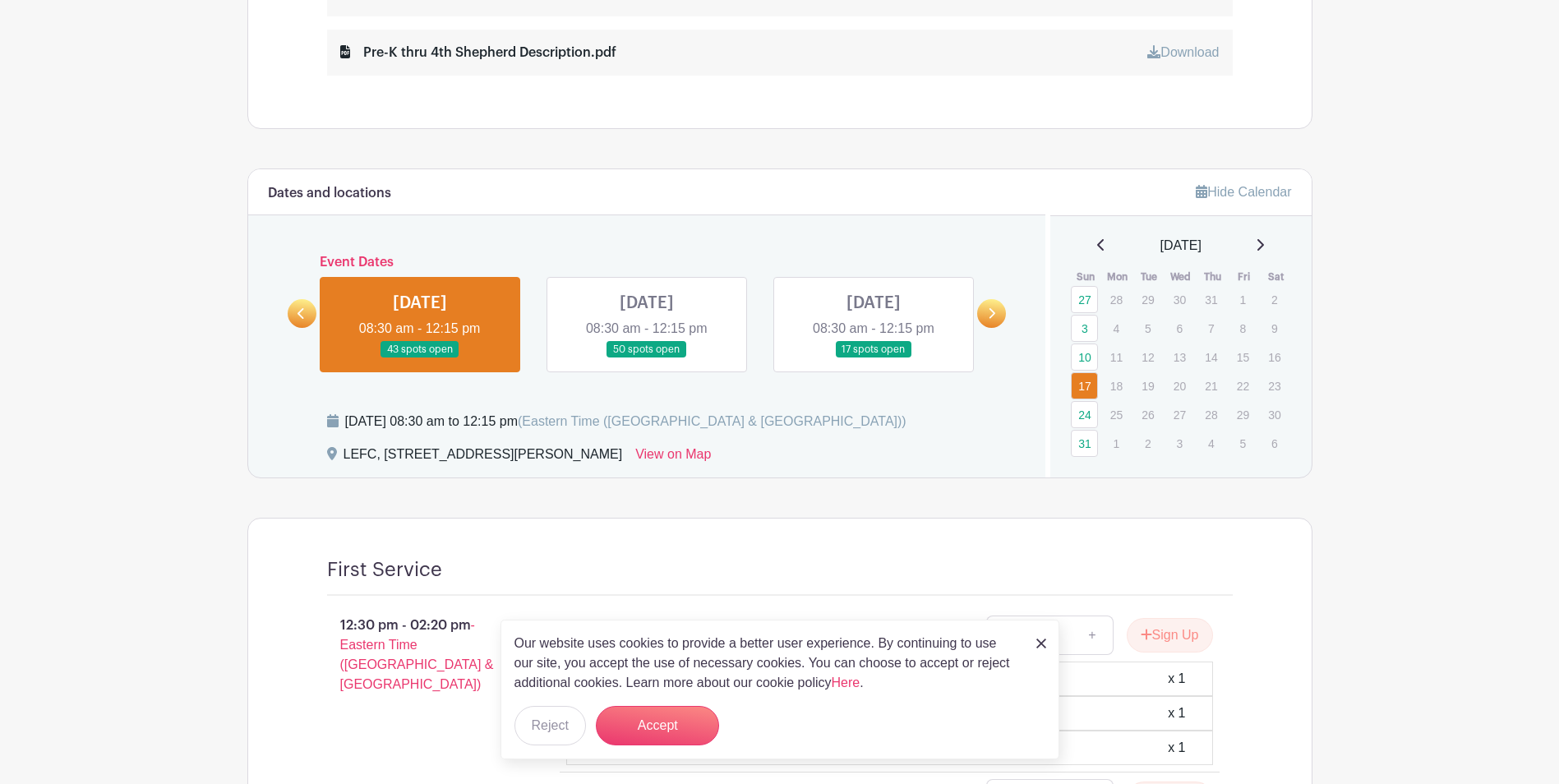
scroll to position [1138, 0]
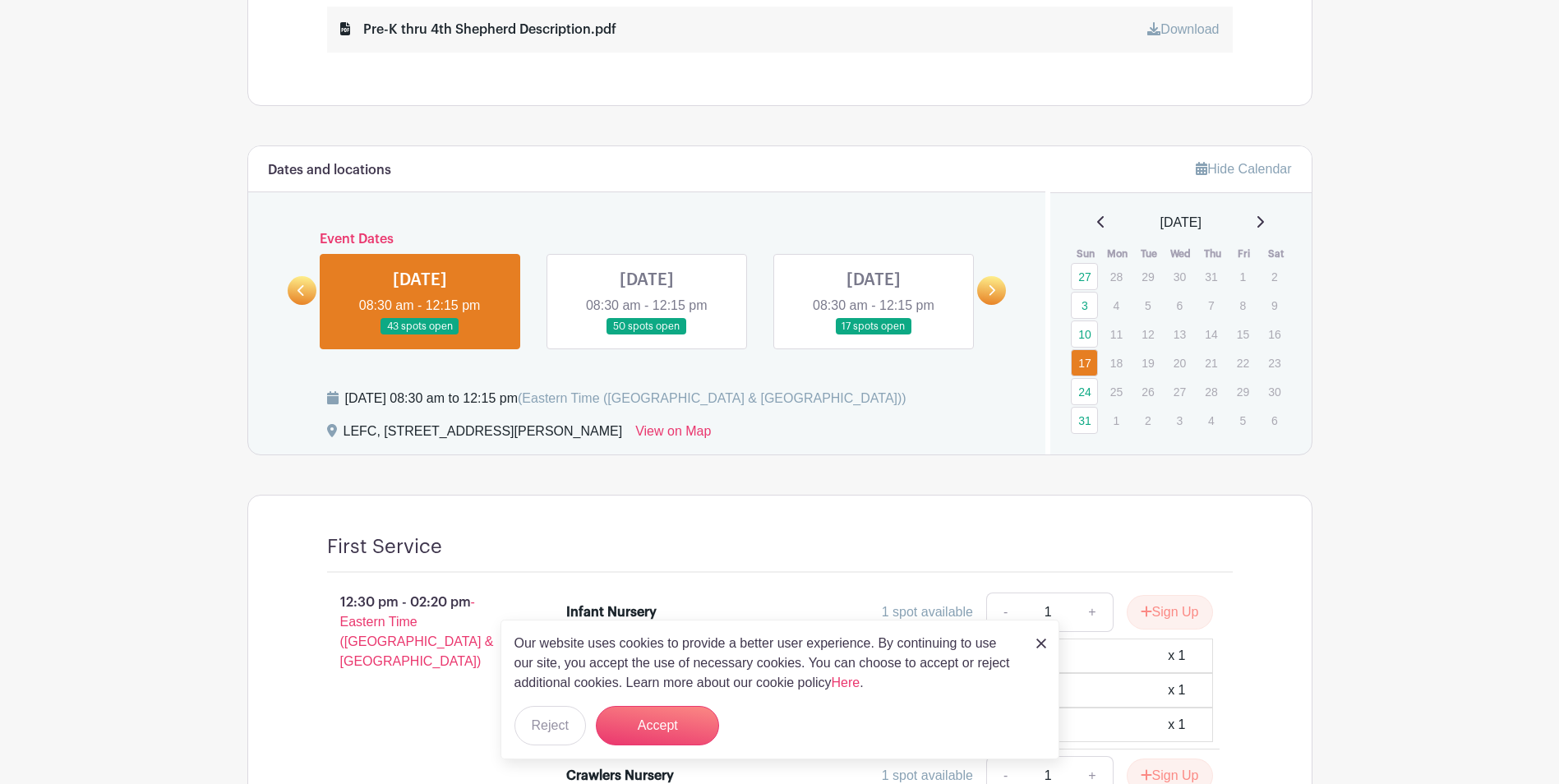
click at [420, 336] on link at bounding box center [420, 336] width 0 height 0
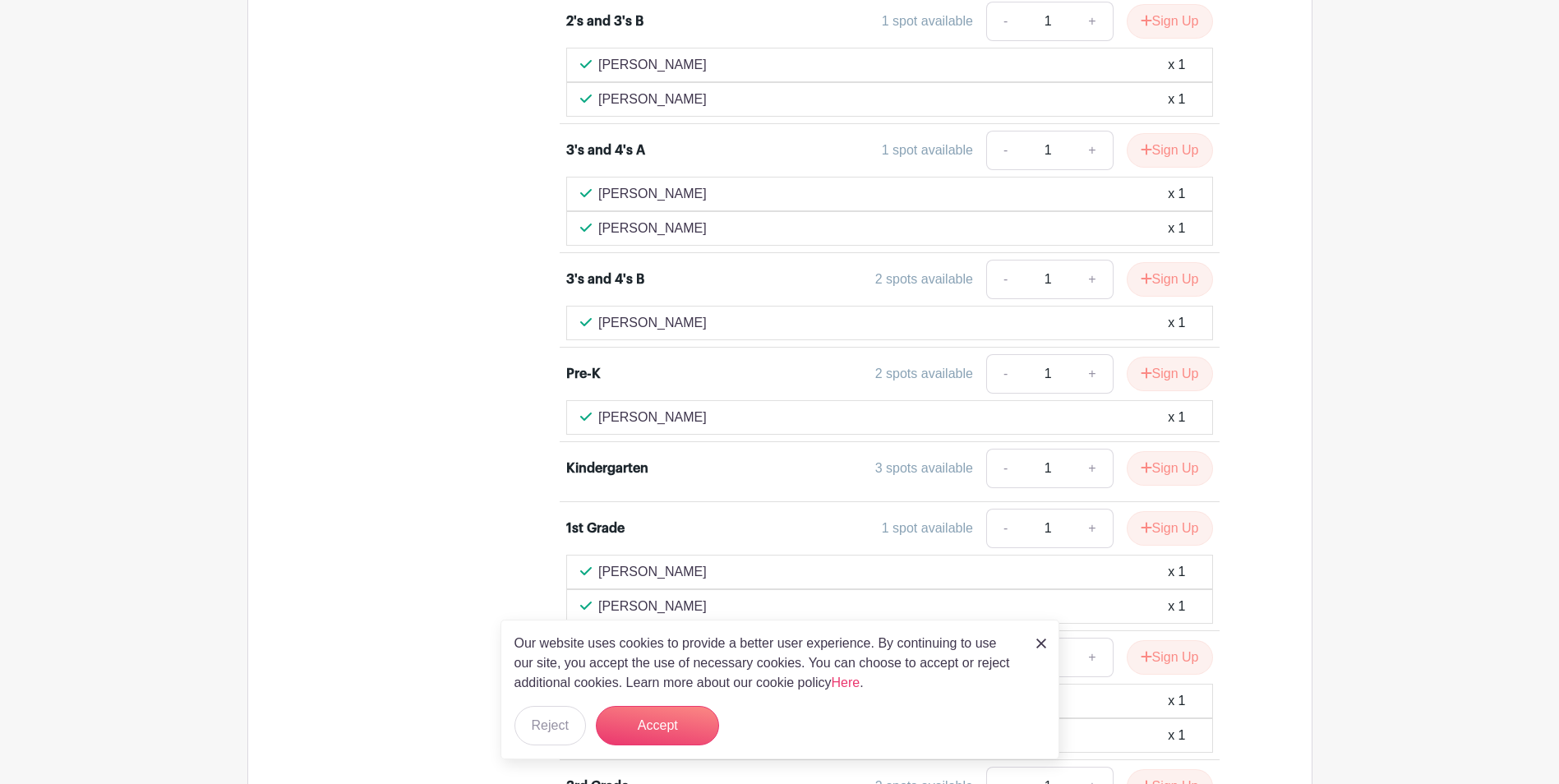
scroll to position [2398, 0]
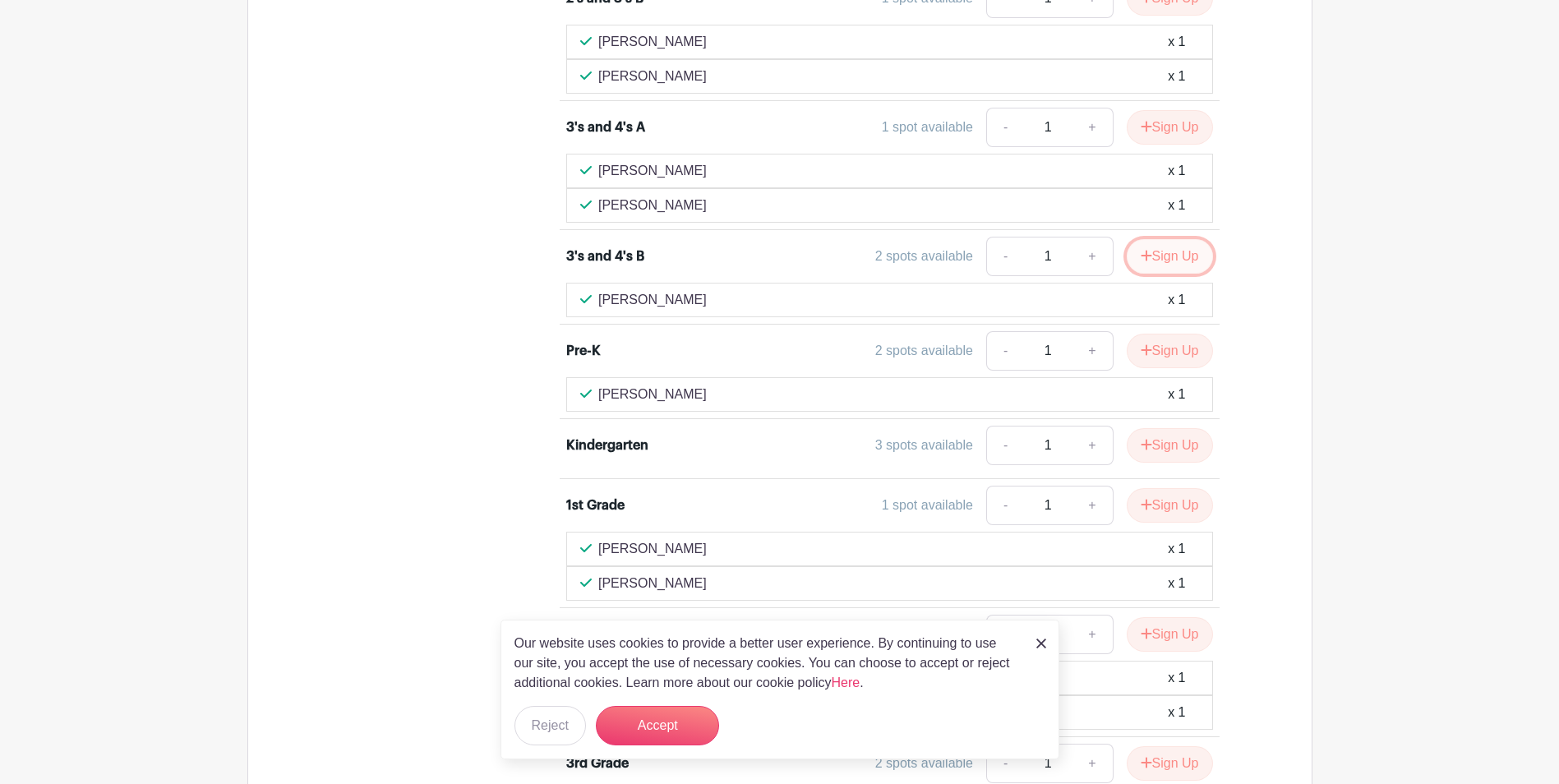
click at [1176, 258] on button "Sign Up" at bounding box center [1170, 257] width 86 height 35
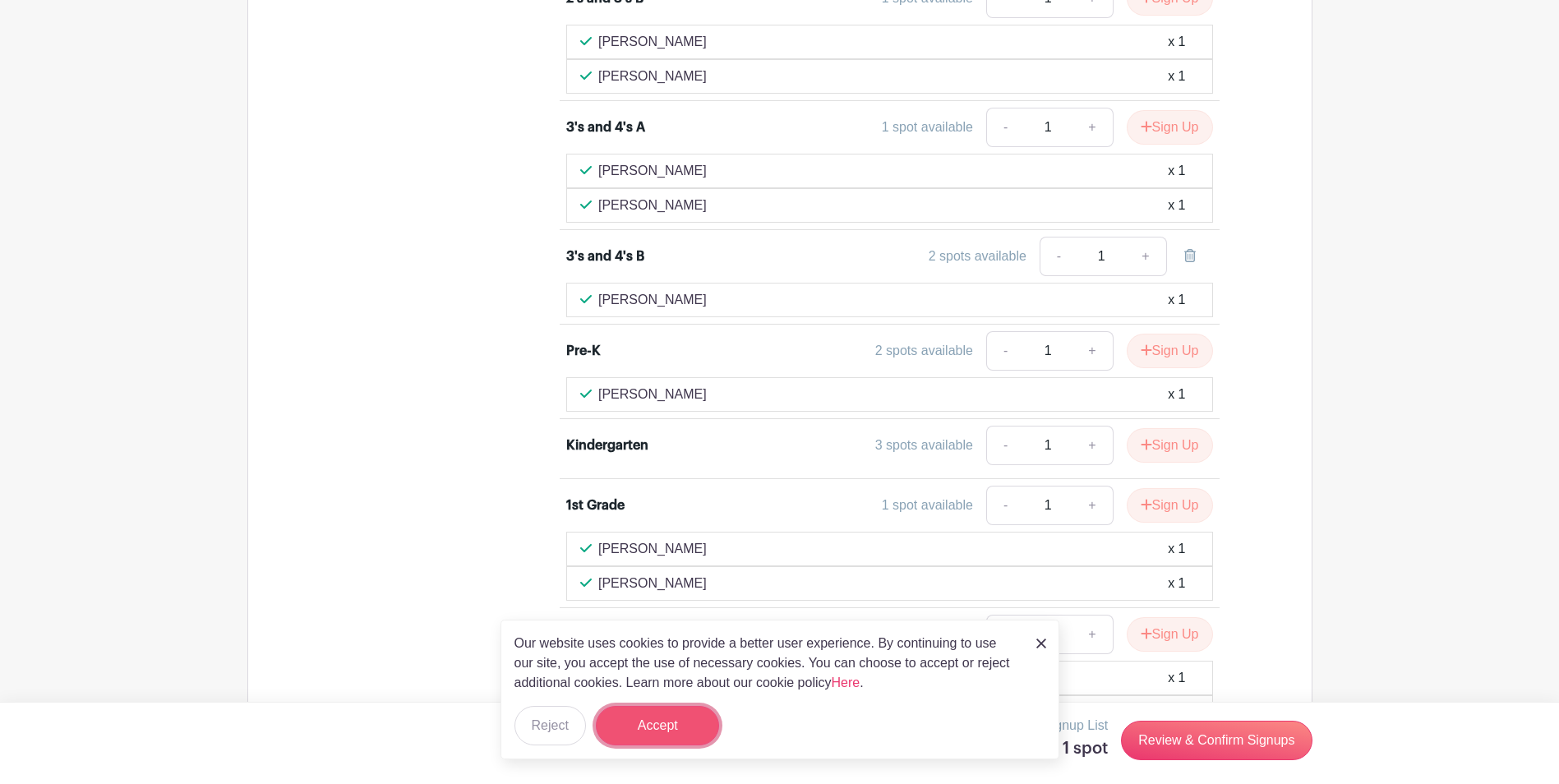
click at [650, 722] on button "Accept" at bounding box center [658, 725] width 123 height 39
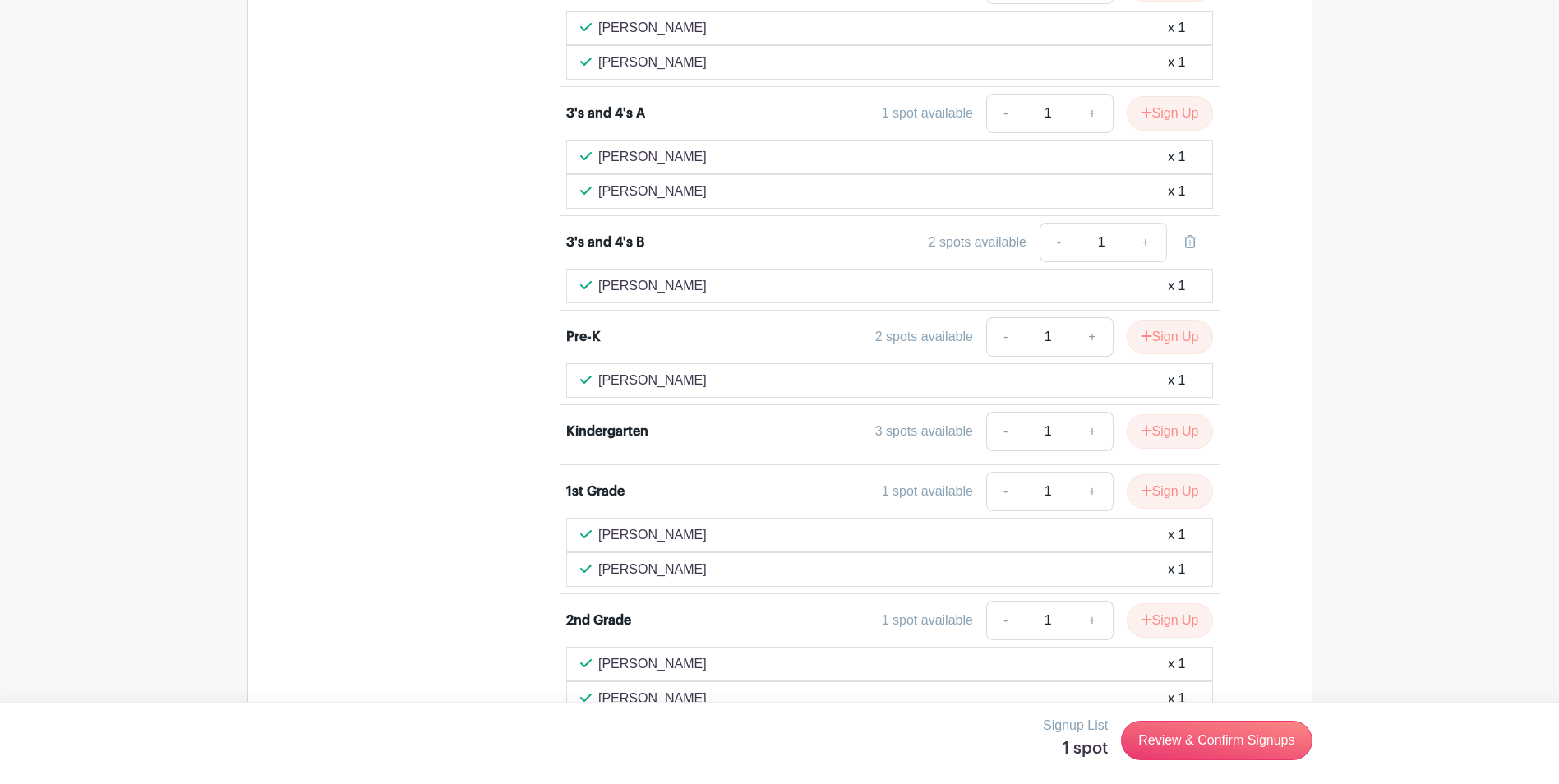
scroll to position [2378, 0]
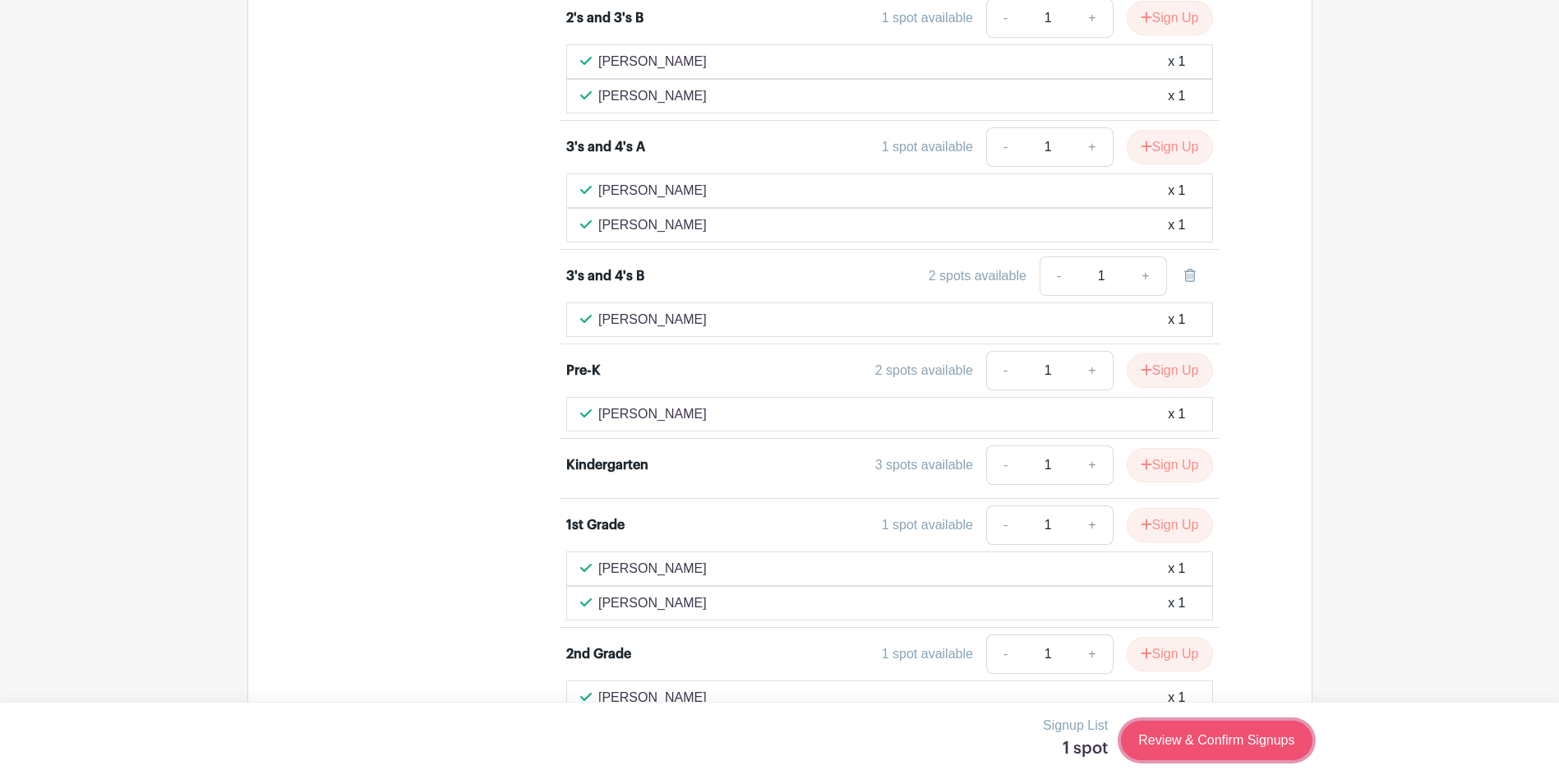
click at [1193, 740] on link "Review & Confirm Signups" at bounding box center [1217, 740] width 191 height 39
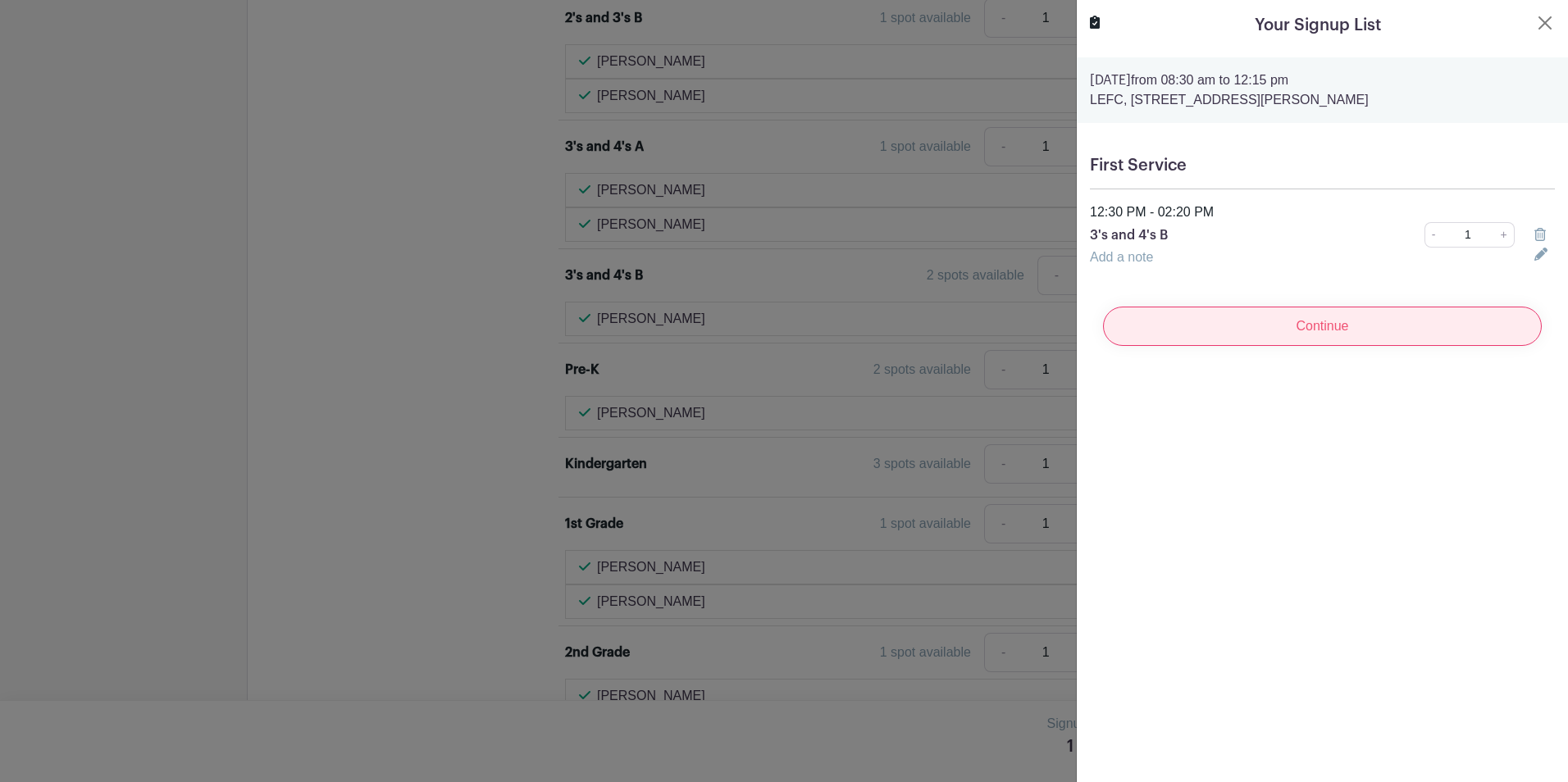
click at [1303, 323] on input "Continue" at bounding box center [1323, 326] width 439 height 39
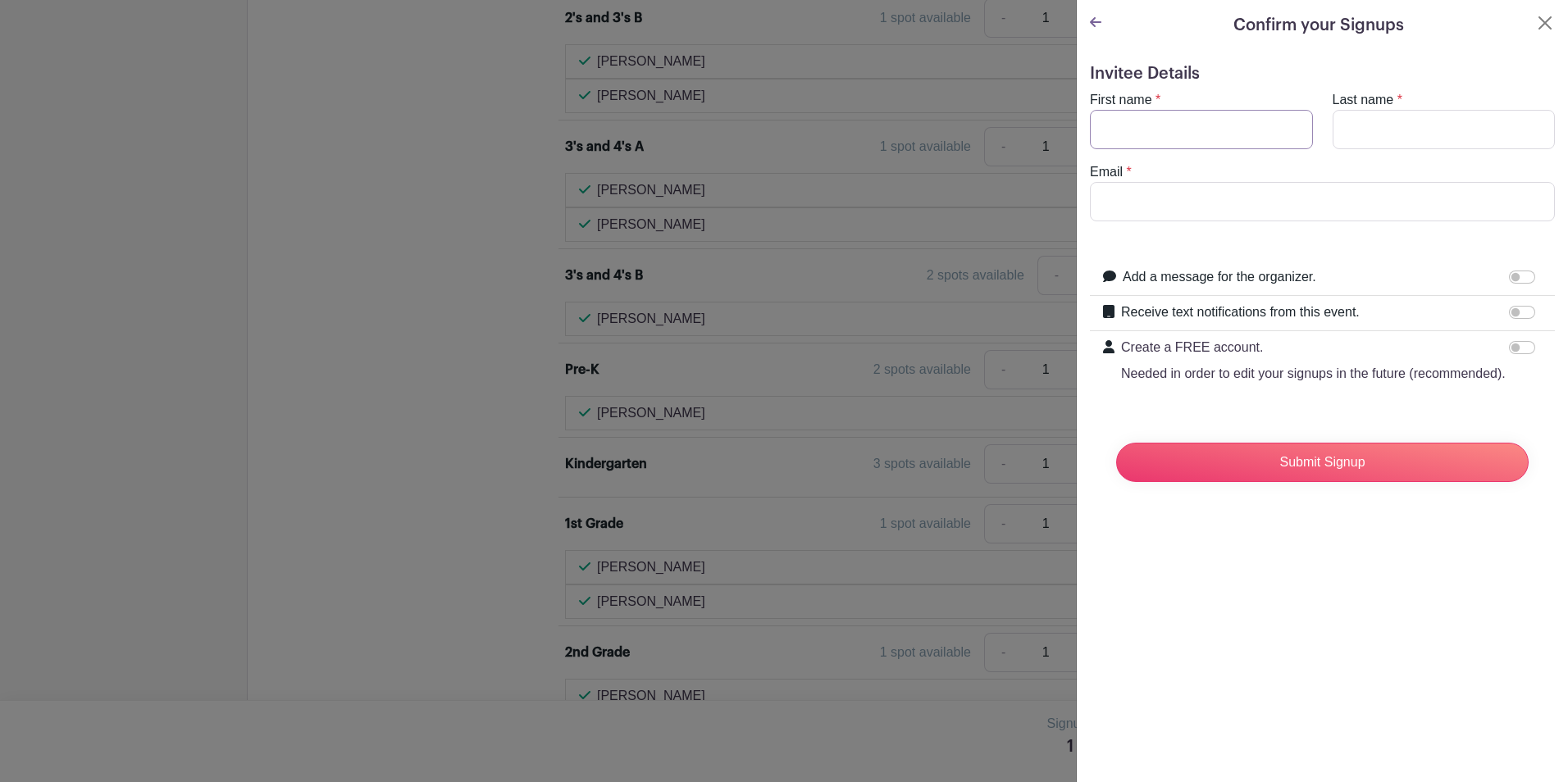
click at [1151, 122] on input "First name" at bounding box center [1201, 129] width 223 height 39
type input "[PERSON_NAME]"
type input "Niessen"
type input "[PERSON_NAME][EMAIL_ADDRESS][DOMAIN_NAME]"
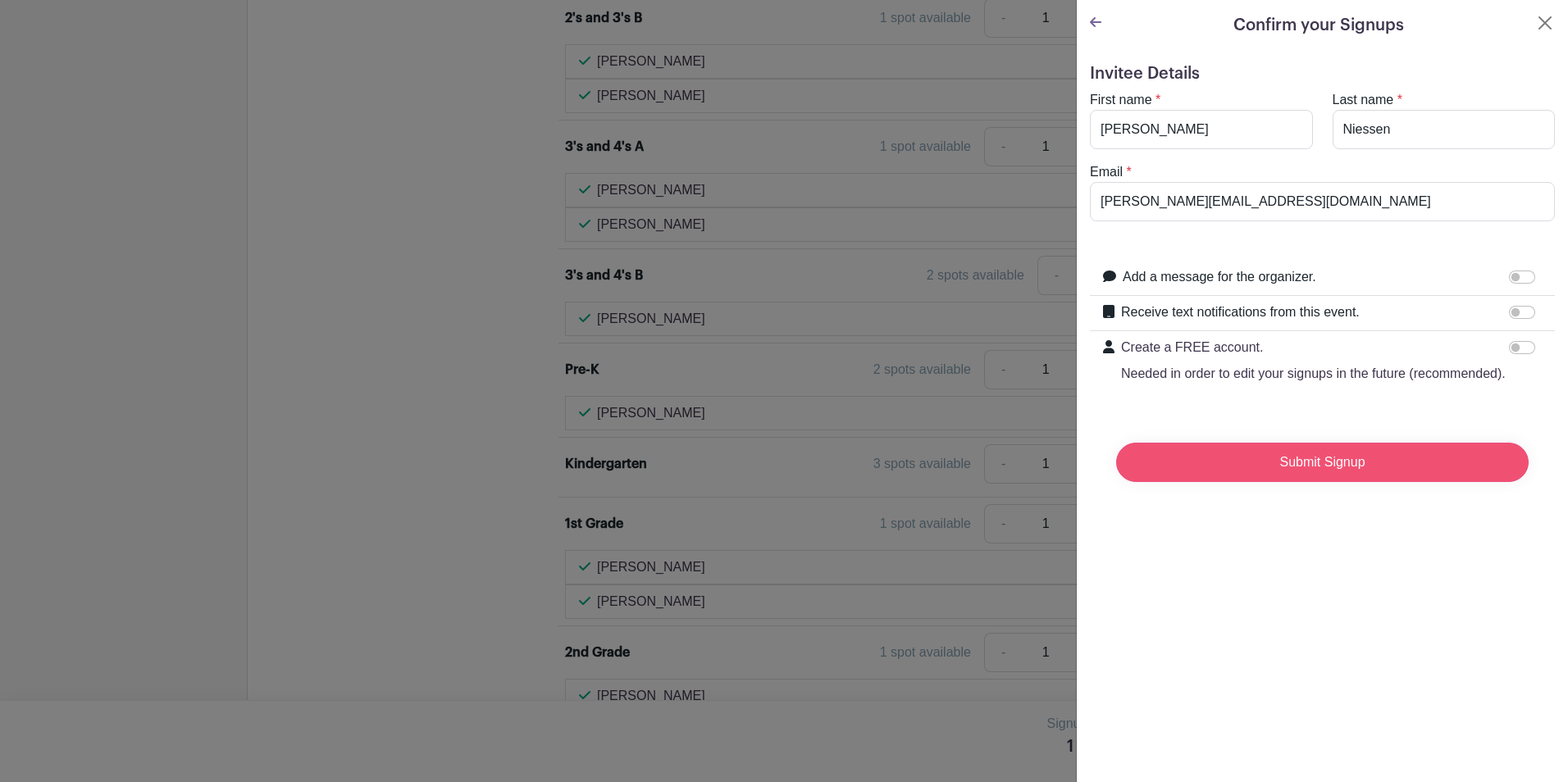
click at [1282, 478] on input "Submit Signup" at bounding box center [1322, 462] width 413 height 39
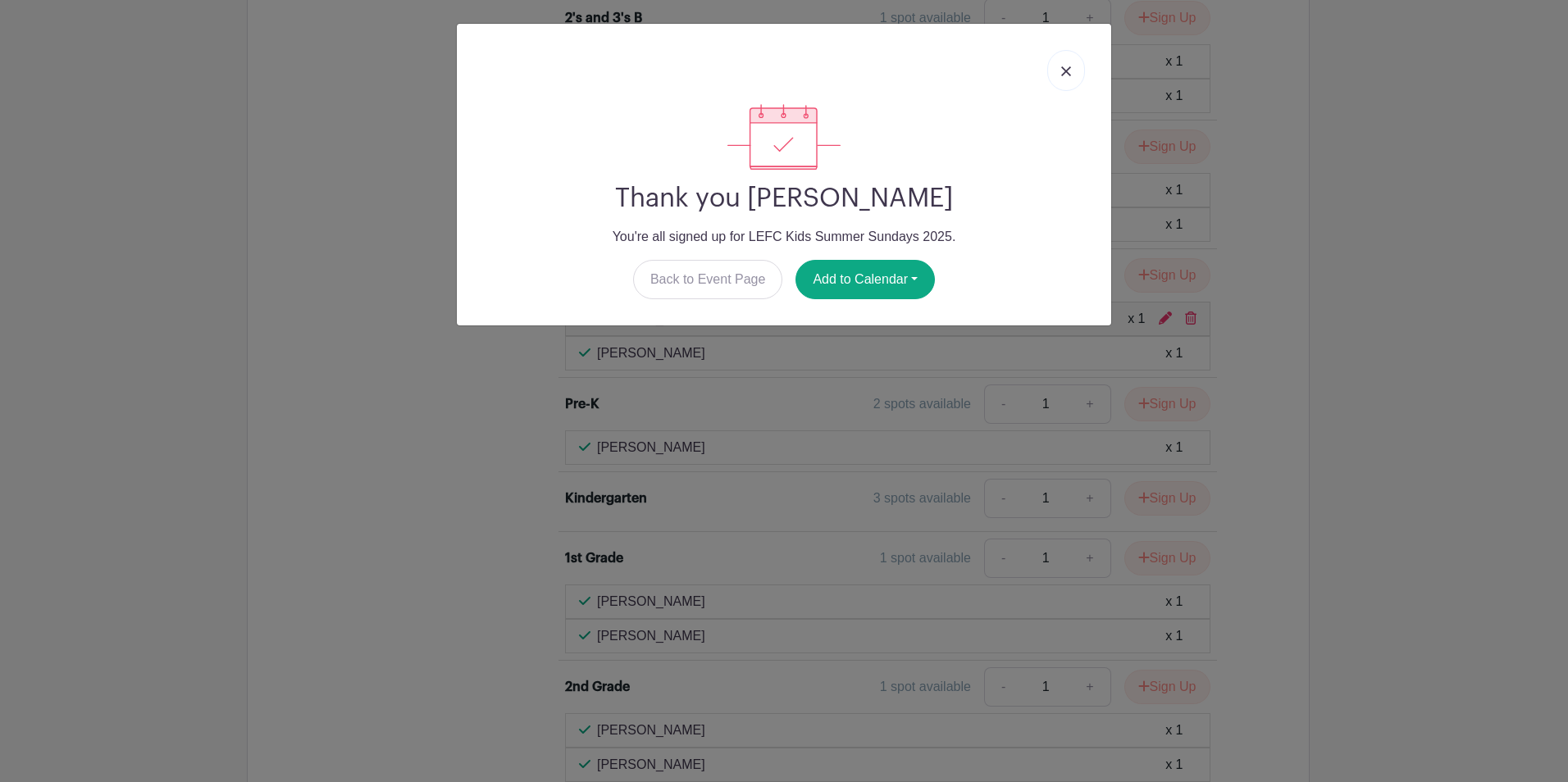
click at [1063, 67] on img at bounding box center [1066, 71] width 10 height 10
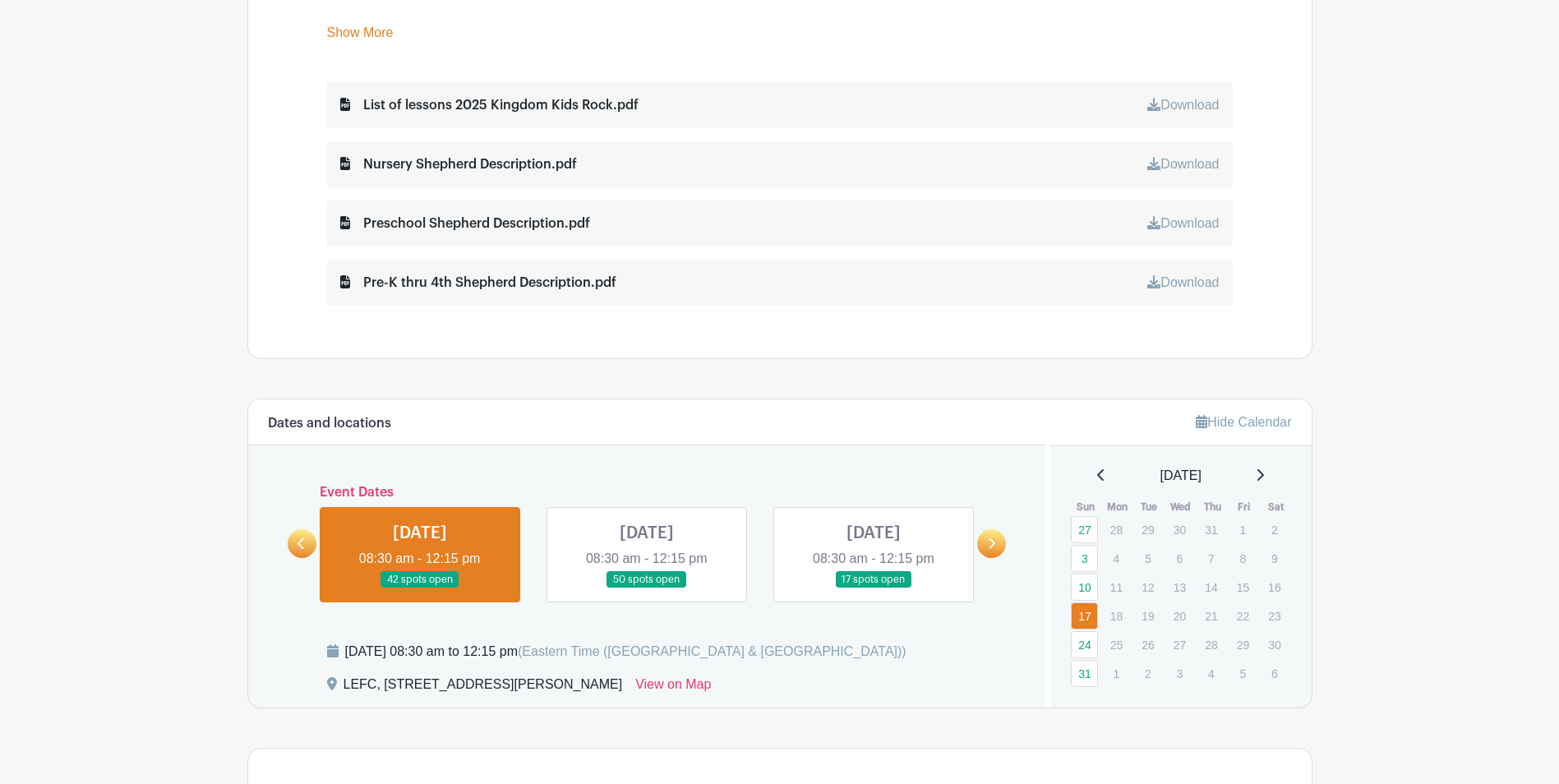
scroll to position [874, 0]
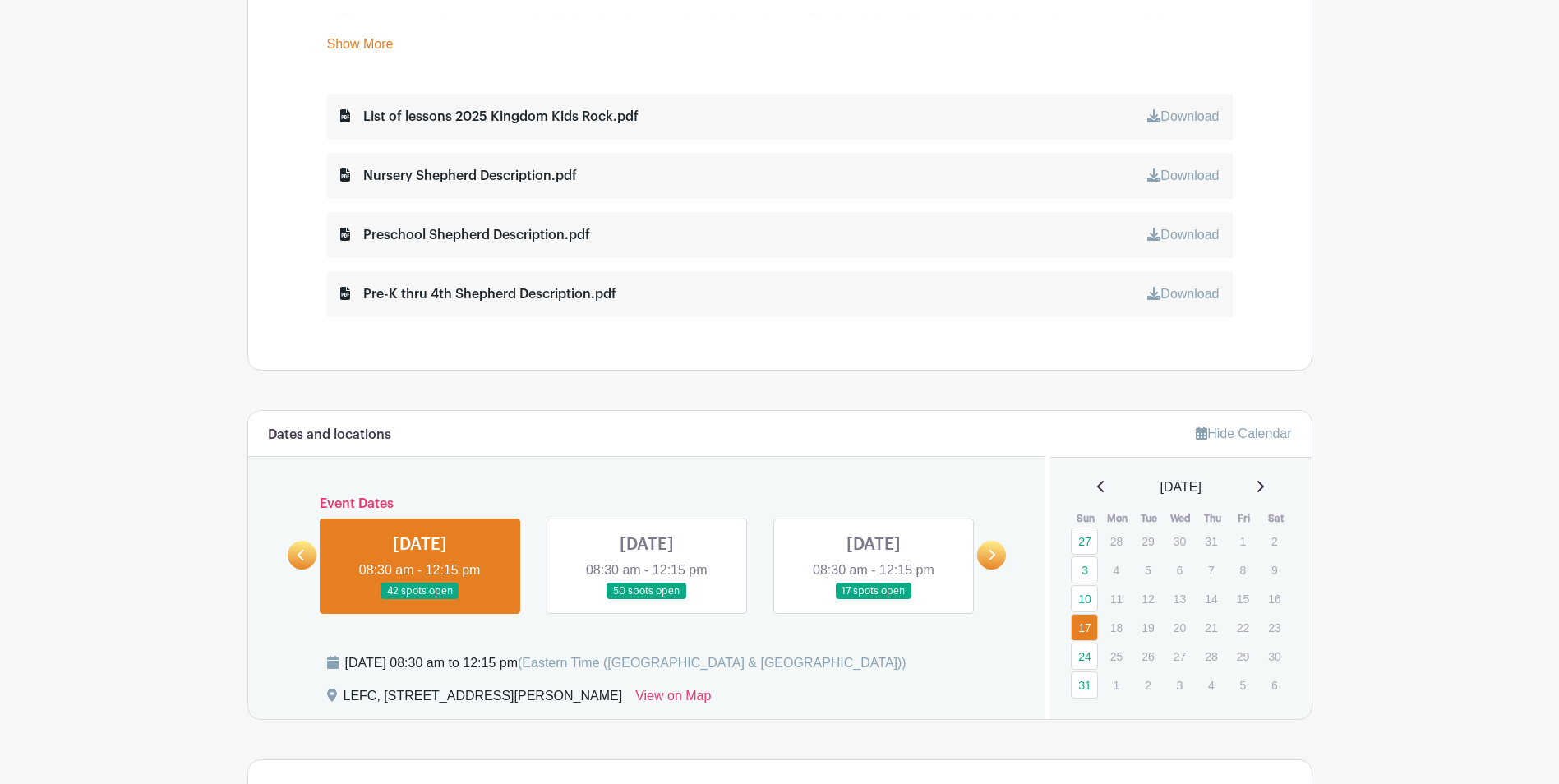
click at [874, 600] on link at bounding box center [874, 600] width 0 height 0
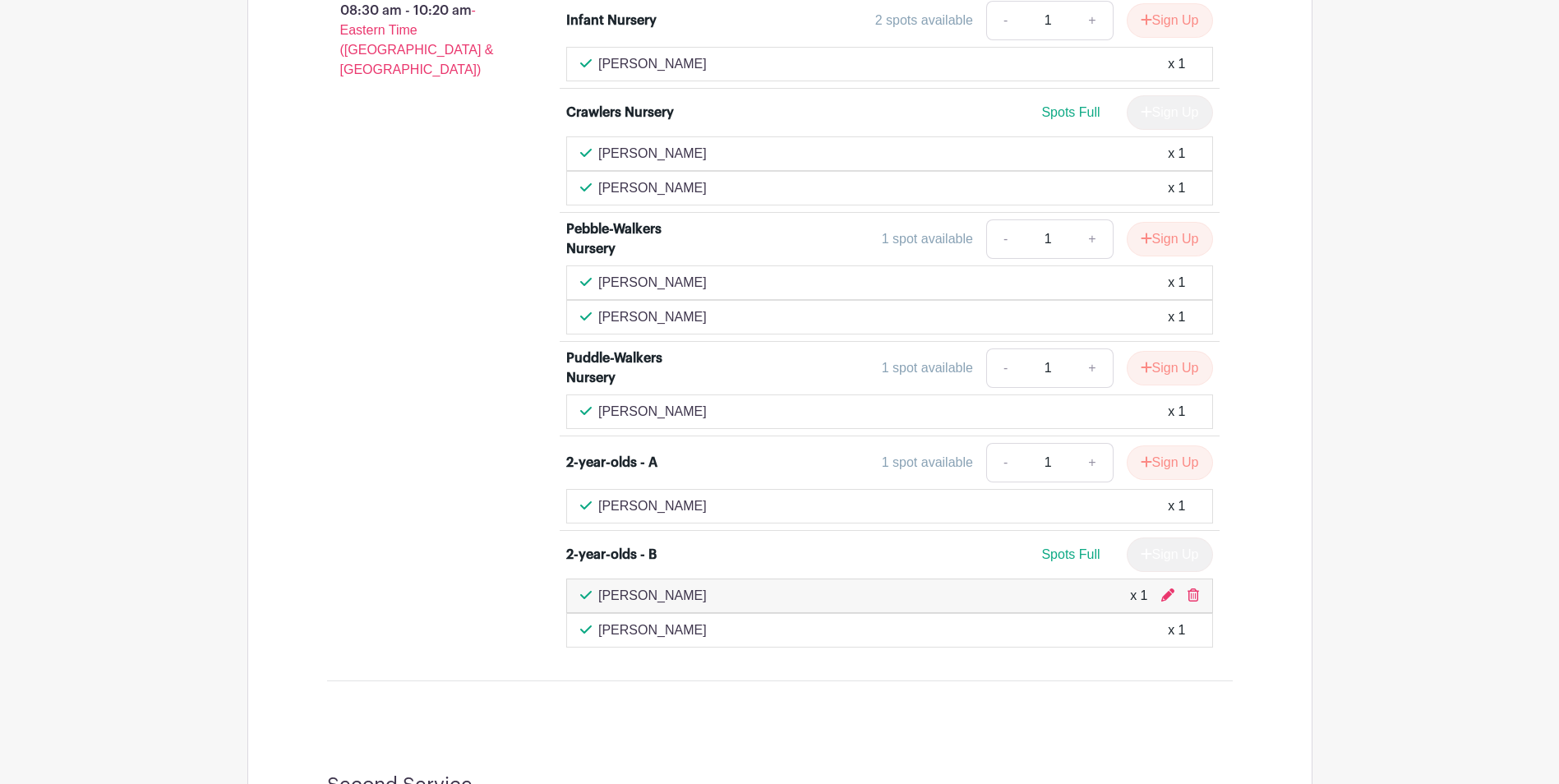
scroll to position [1769, 0]
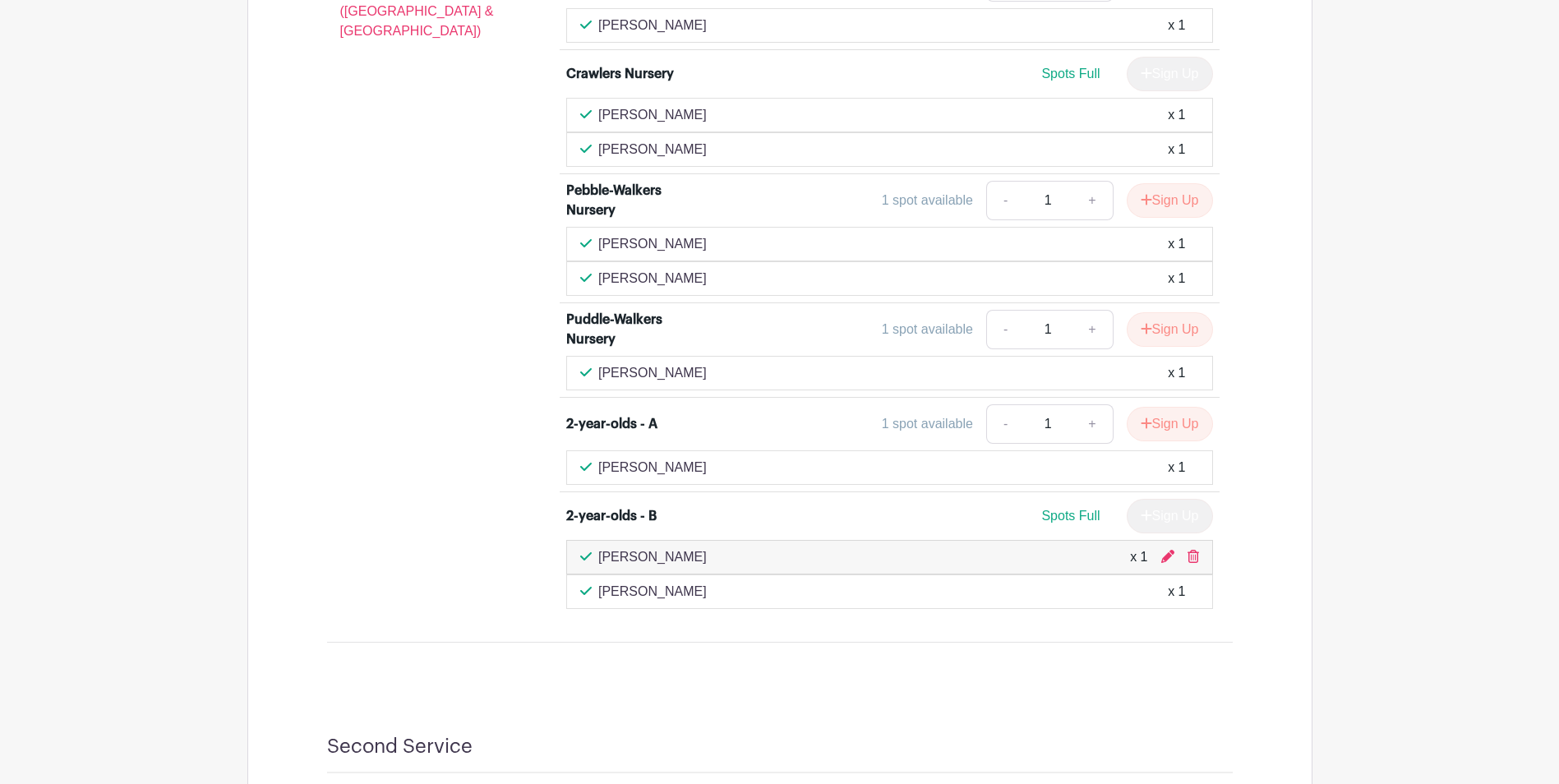
drag, startPoint x: 1194, startPoint y: 553, endPoint x: 870, endPoint y: 73, distance: 579.1
click at [1194, 553] on icon at bounding box center [1193, 557] width 12 height 13
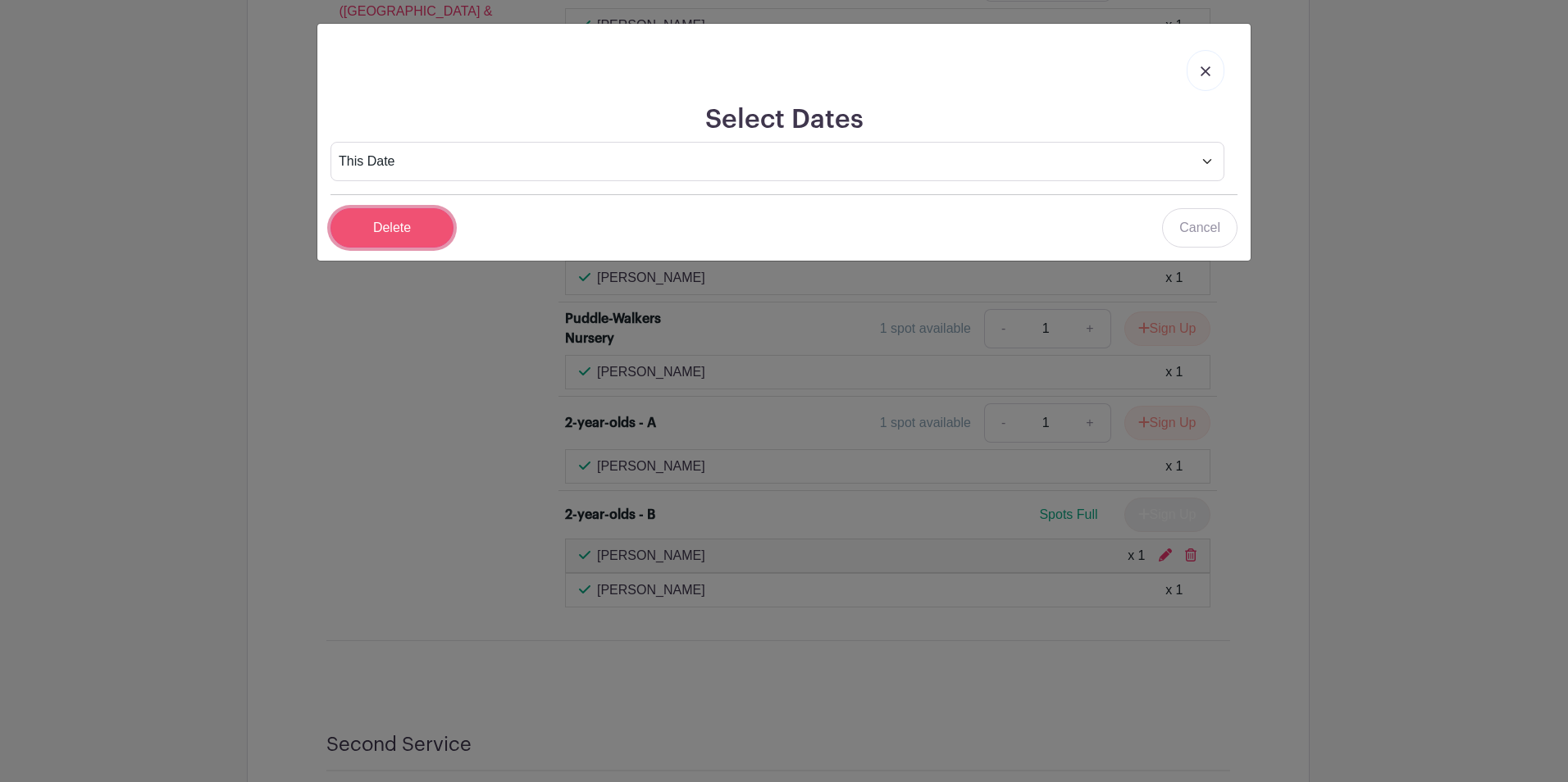
click at [381, 226] on input "Delete" at bounding box center [392, 228] width 123 height 39
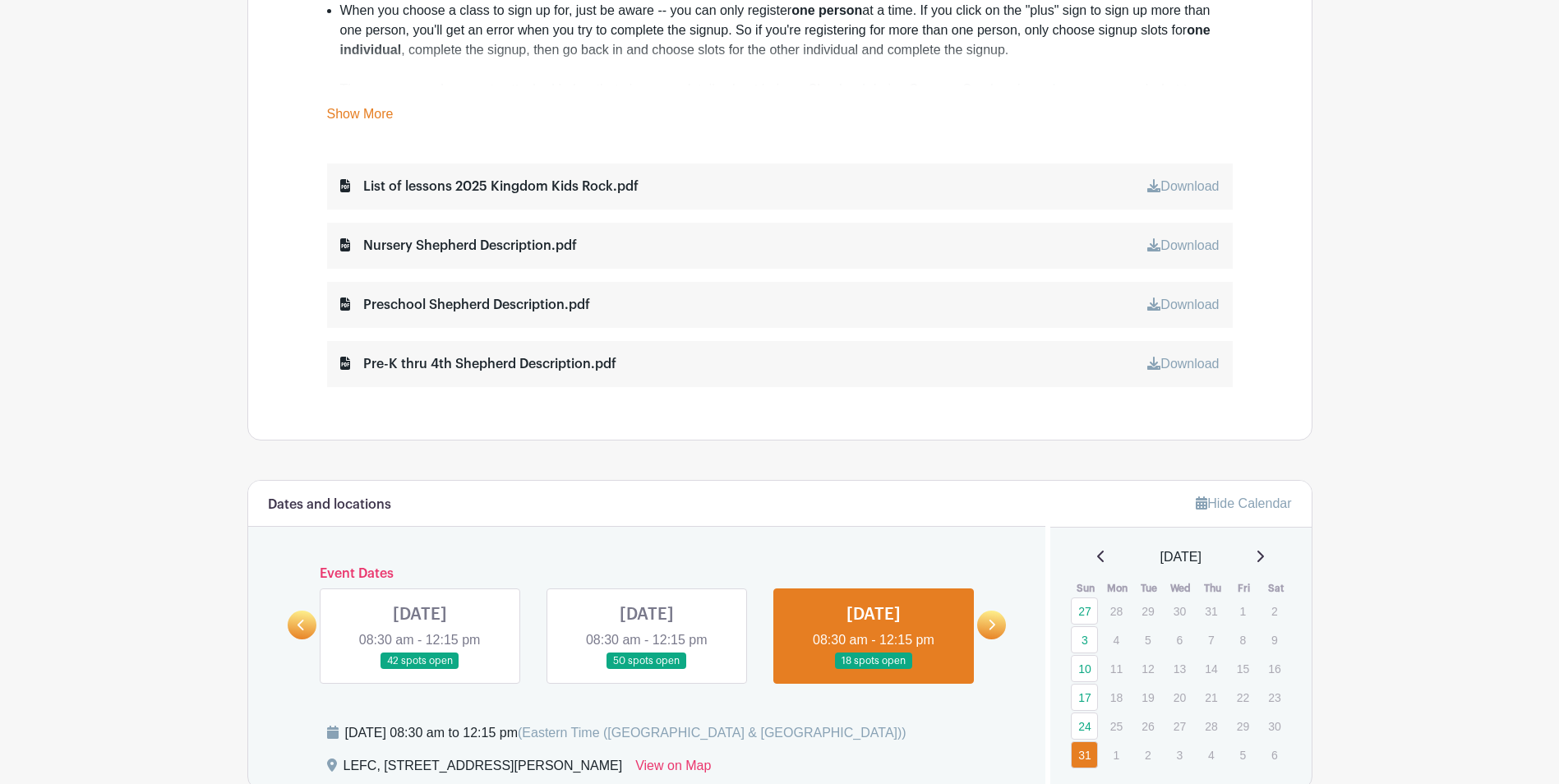
scroll to position [762, 0]
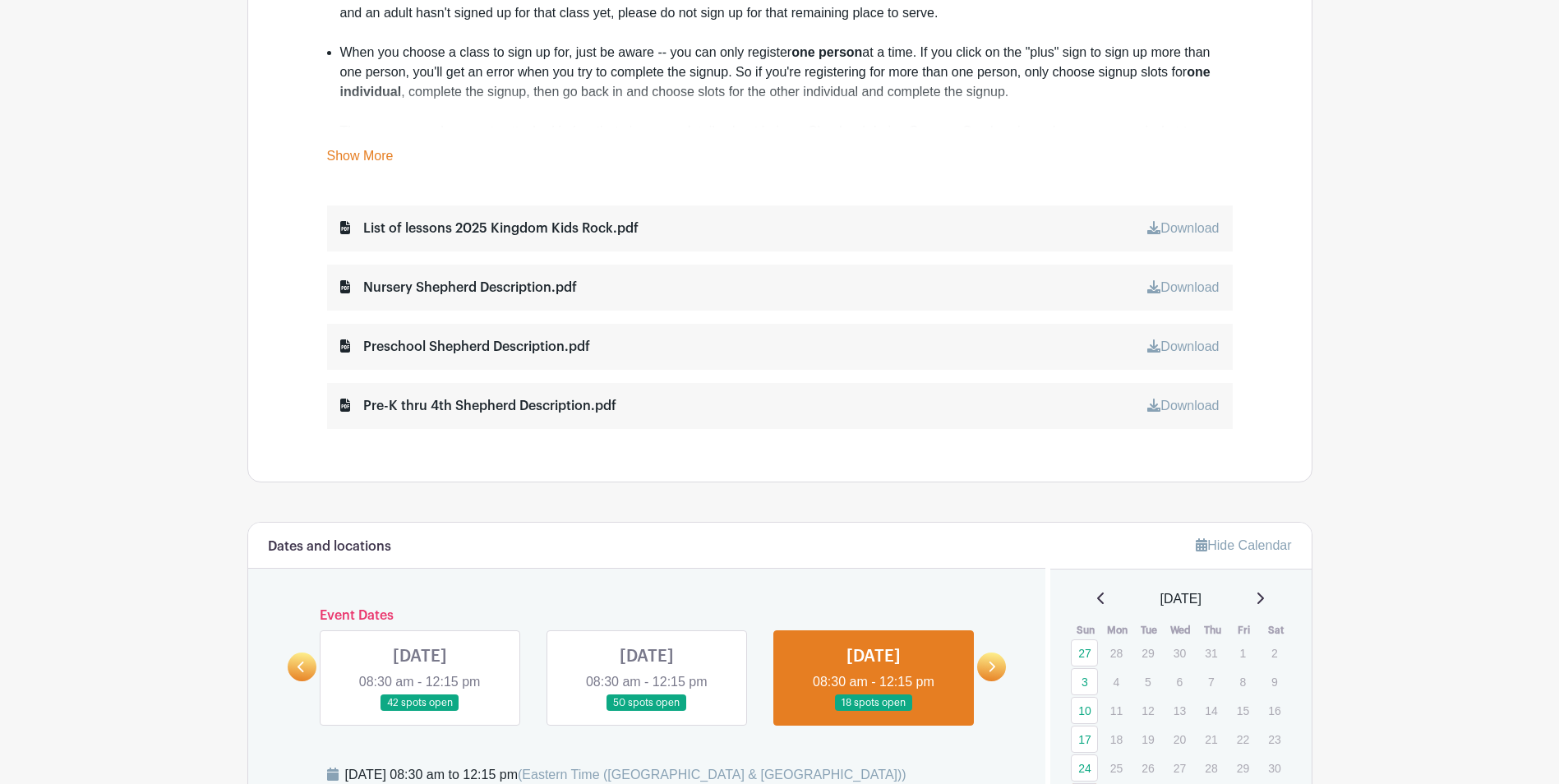
click at [420, 712] on link at bounding box center [420, 712] width 0 height 0
